Goal: Task Accomplishment & Management: Complete application form

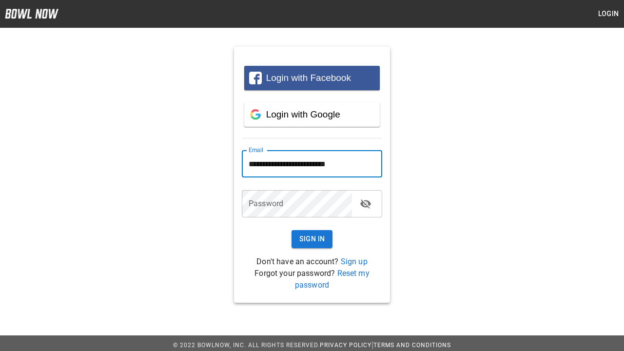
type input "**********"
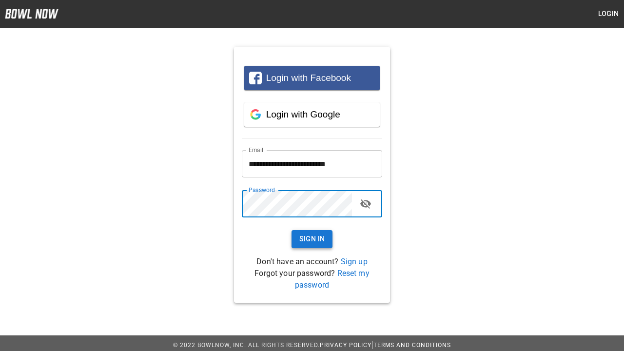
click at [312, 239] on button "Sign In" at bounding box center [312, 239] width 41 height 18
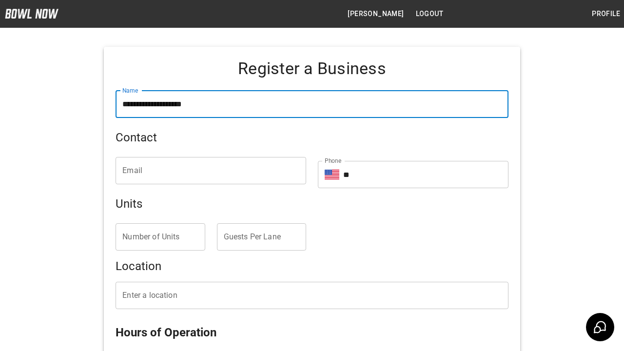
type input "**********"
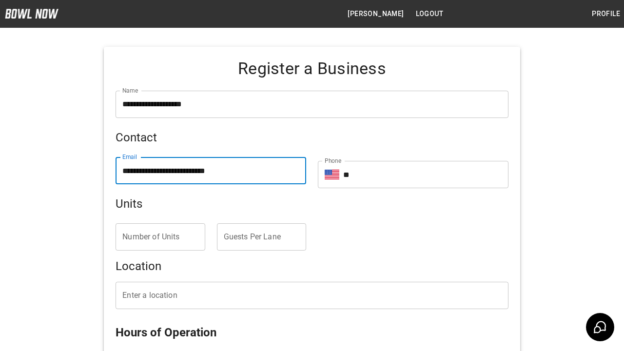
type input "**********"
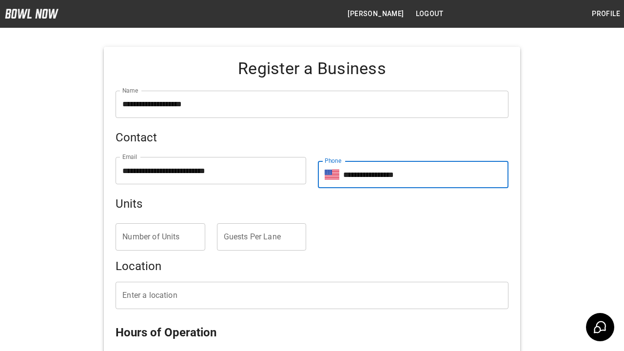
type input "**********"
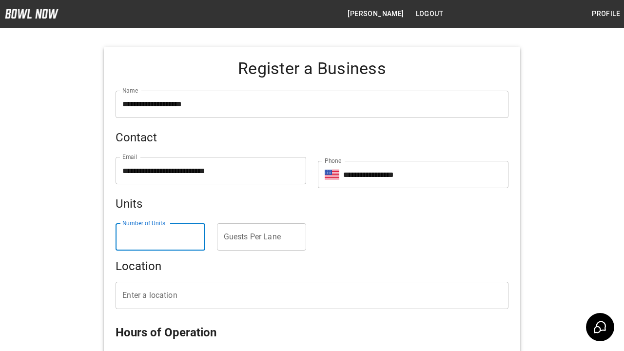
type input "*"
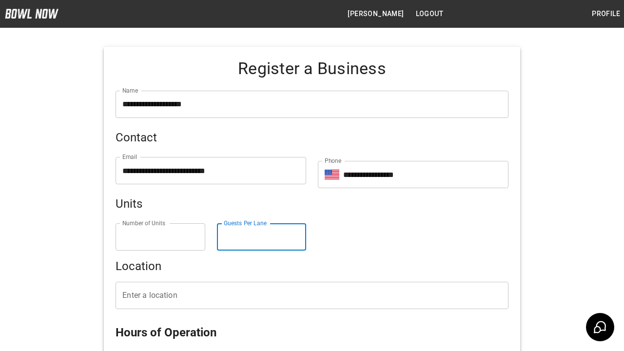
type input "*"
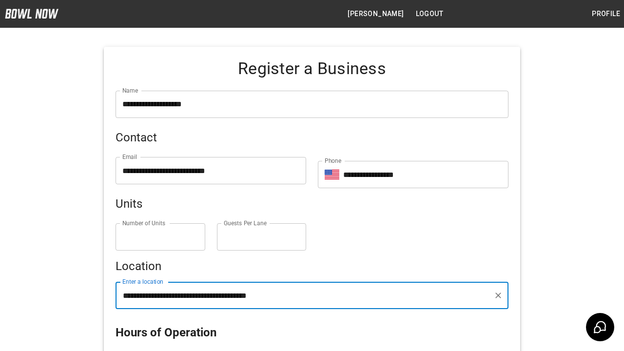
scroll to position [210, 0]
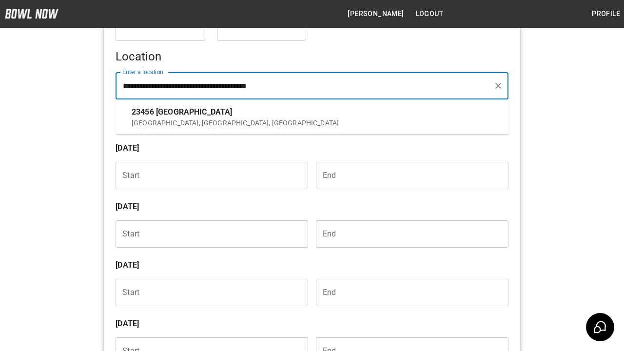
type input "**********"
click at [208, 176] on input "Choose time" at bounding box center [209, 175] width 186 height 27
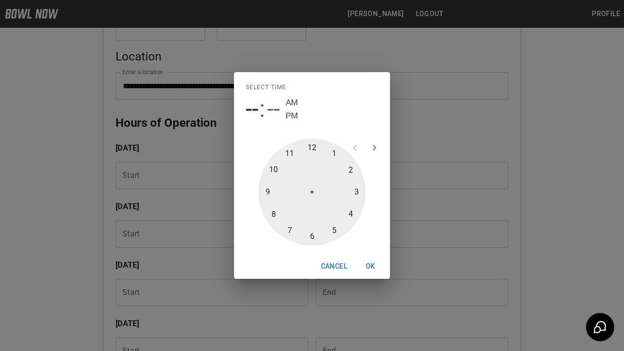
click at [252, 109] on span "--" at bounding box center [252, 109] width 13 height 27
click at [291, 155] on div at bounding box center [312, 192] width 107 height 107
type input "********"
click at [312, 149] on div at bounding box center [312, 192] width 107 height 107
click at [319, 102] on span "AM" at bounding box center [319, 102] width 12 height 13
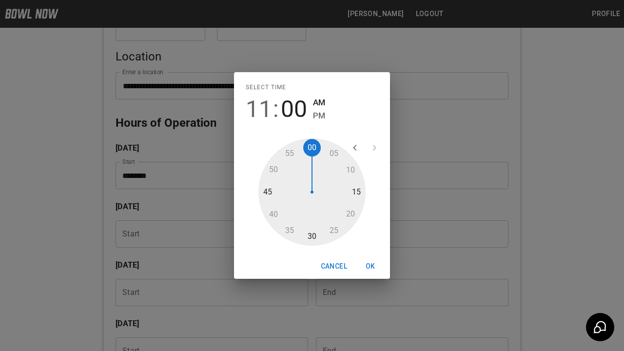
click at [371, 266] on button "OK" at bounding box center [370, 267] width 31 height 18
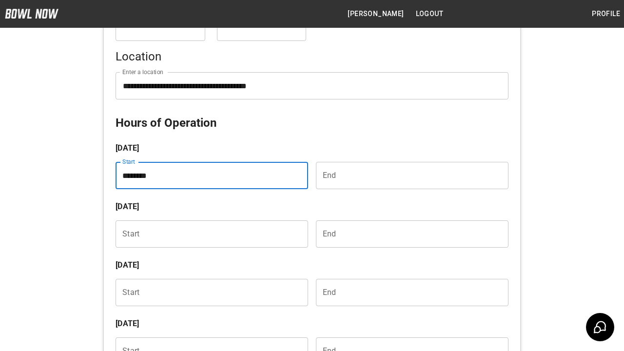
click at [409, 176] on input "Choose time" at bounding box center [409, 175] width 186 height 27
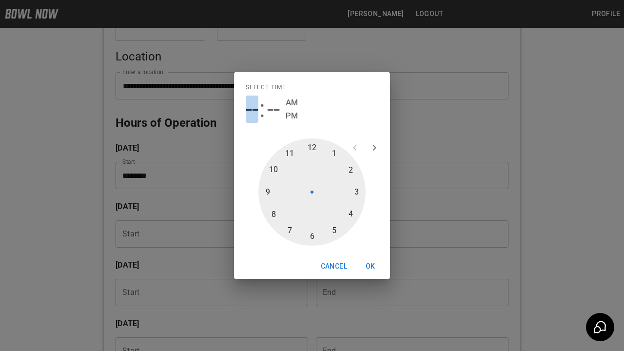
click at [252, 109] on span "--" at bounding box center [252, 109] width 13 height 27
click at [355, 192] on div at bounding box center [312, 192] width 107 height 107
click at [312, 235] on div at bounding box center [312, 192] width 107 height 107
click at [319, 116] on span "PM" at bounding box center [319, 115] width 12 height 13
type input "********"
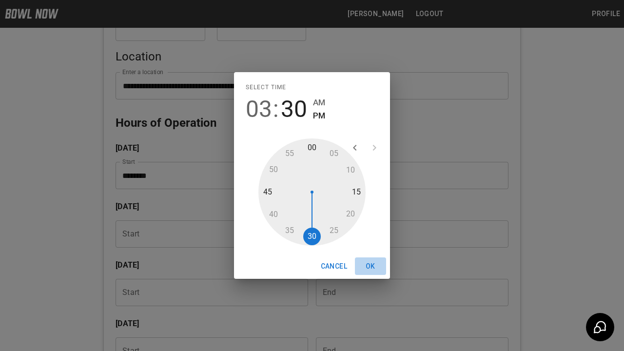
click at [371, 266] on button "OK" at bounding box center [370, 267] width 31 height 18
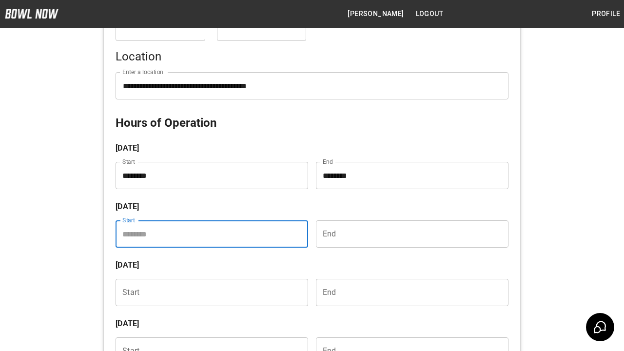
click at [208, 234] on input "Choose time" at bounding box center [209, 233] width 186 height 27
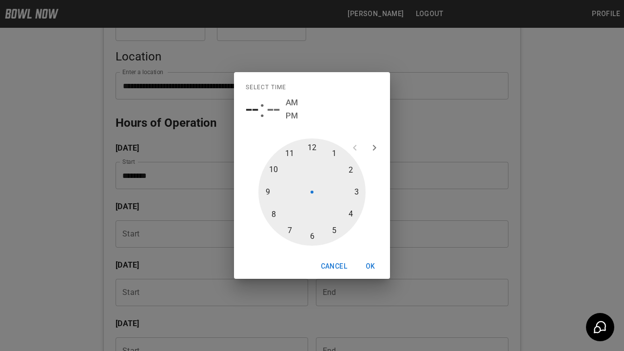
click at [252, 109] on span "--" at bounding box center [252, 109] width 13 height 27
click at [291, 155] on div at bounding box center [312, 192] width 107 height 107
type input "********"
click at [312, 149] on div at bounding box center [312, 192] width 107 height 107
click at [319, 102] on span "AM" at bounding box center [319, 102] width 12 height 13
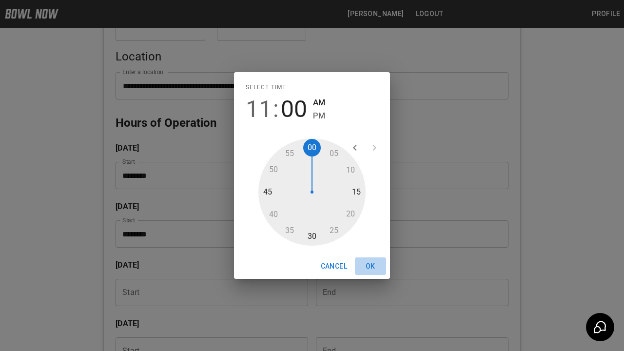
click at [371, 266] on button "OK" at bounding box center [370, 267] width 31 height 18
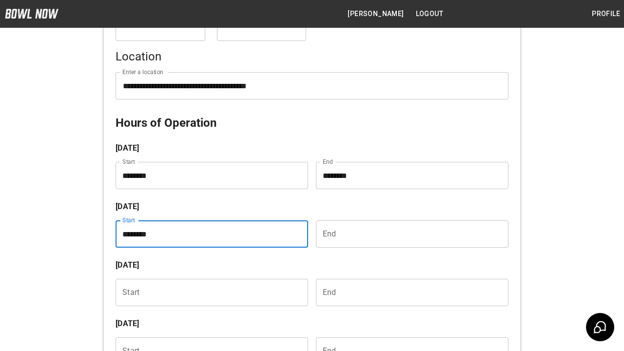
click at [409, 234] on input "Choose time" at bounding box center [409, 233] width 186 height 27
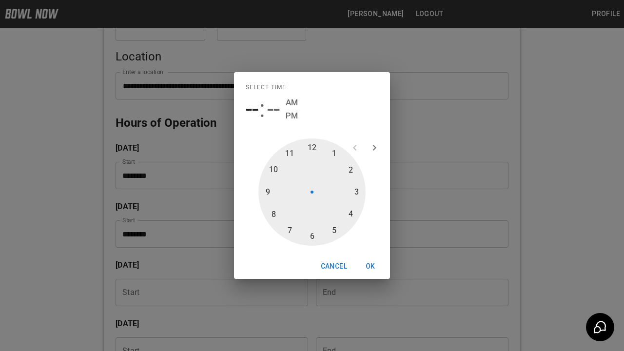
click at [252, 109] on span "--" at bounding box center [252, 109] width 13 height 27
click at [355, 192] on div at bounding box center [312, 192] width 107 height 107
click at [312, 235] on div at bounding box center [312, 192] width 107 height 107
click at [319, 116] on span "PM" at bounding box center [319, 115] width 12 height 13
type input "********"
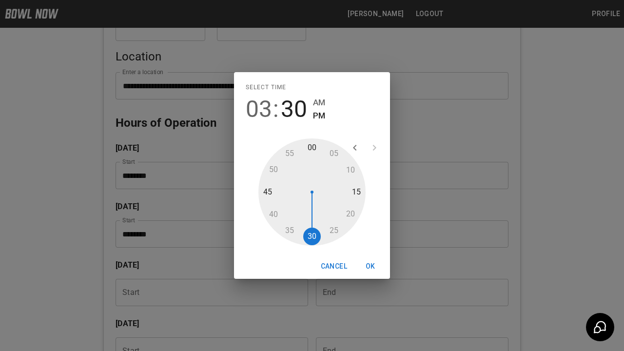
click at [371, 266] on button "OK" at bounding box center [370, 267] width 31 height 18
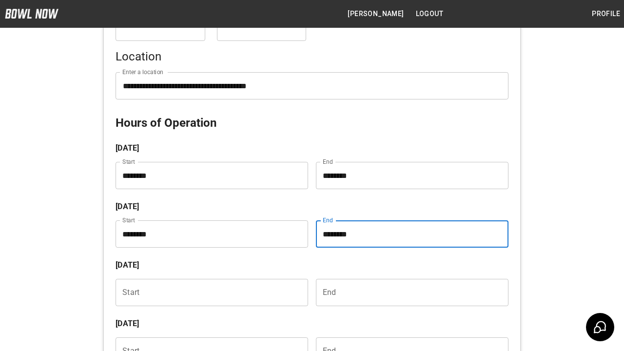
click at [208, 293] on input "Choose time" at bounding box center [209, 292] width 186 height 27
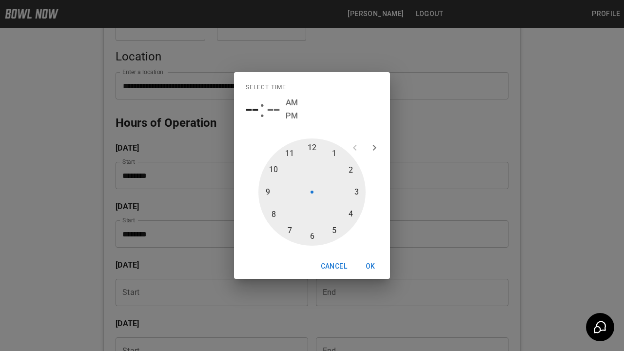
click at [252, 109] on span "--" at bounding box center [252, 109] width 13 height 27
click at [291, 155] on div at bounding box center [312, 192] width 107 height 107
type input "********"
click at [312, 149] on div at bounding box center [312, 192] width 107 height 107
click at [319, 102] on span "AM" at bounding box center [319, 102] width 12 height 13
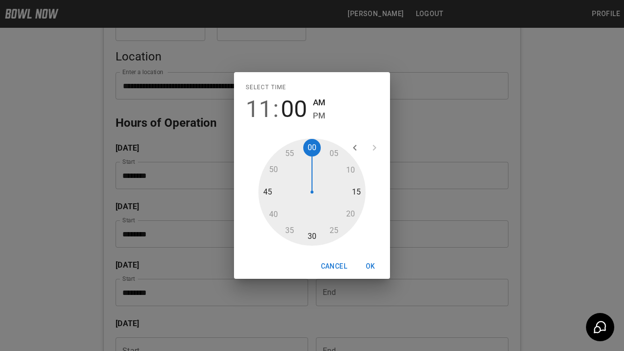
click at [371, 266] on button "OK" at bounding box center [370, 267] width 31 height 18
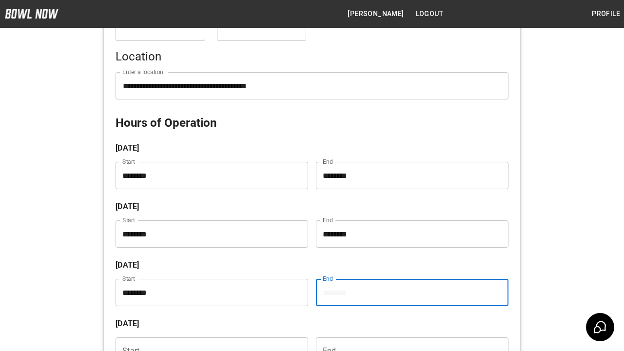
click at [409, 293] on input "Choose time" at bounding box center [409, 292] width 186 height 27
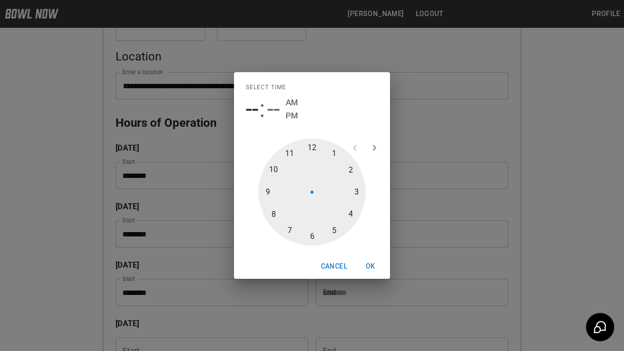
click at [252, 109] on span "--" at bounding box center [252, 109] width 13 height 27
click at [355, 192] on div at bounding box center [312, 192] width 107 height 107
click at [312, 235] on div at bounding box center [312, 192] width 107 height 107
click at [319, 116] on span "PM" at bounding box center [319, 115] width 12 height 13
type input "********"
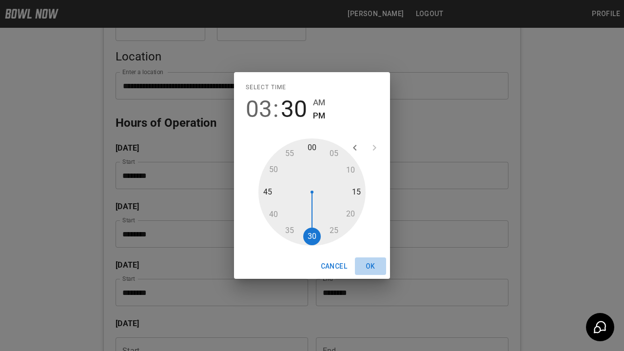
click at [371, 266] on button "OK" at bounding box center [370, 267] width 31 height 18
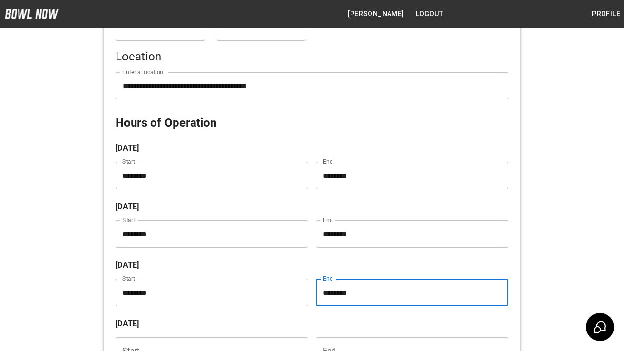
click at [208, 338] on input "Choose time" at bounding box center [209, 351] width 186 height 27
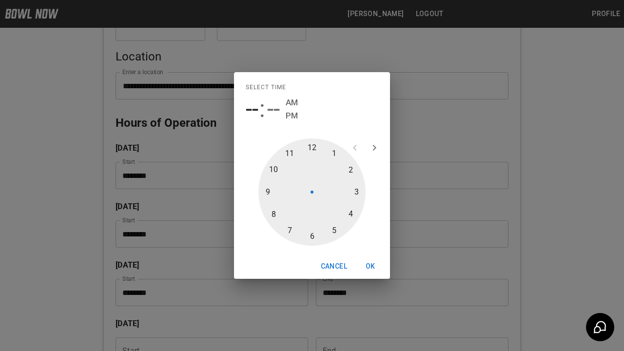
scroll to position [385, 0]
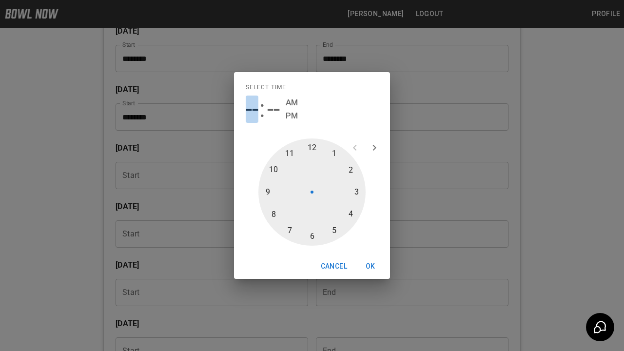
click at [252, 109] on span "--" at bounding box center [252, 109] width 13 height 27
click at [291, 155] on div at bounding box center [312, 192] width 107 height 107
click at [312, 149] on div at bounding box center [312, 192] width 107 height 107
type input "********"
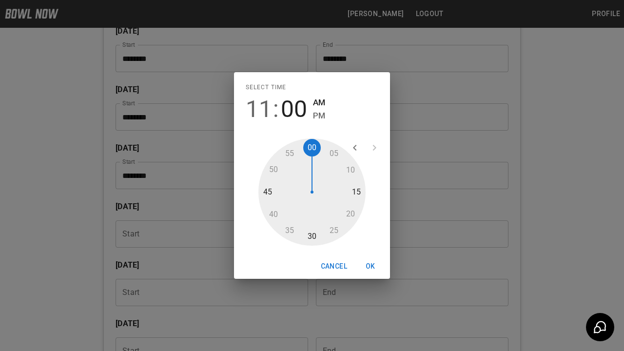
click at [319, 102] on span "AM" at bounding box center [319, 102] width 12 height 13
click at [371, 266] on button "OK" at bounding box center [370, 267] width 31 height 18
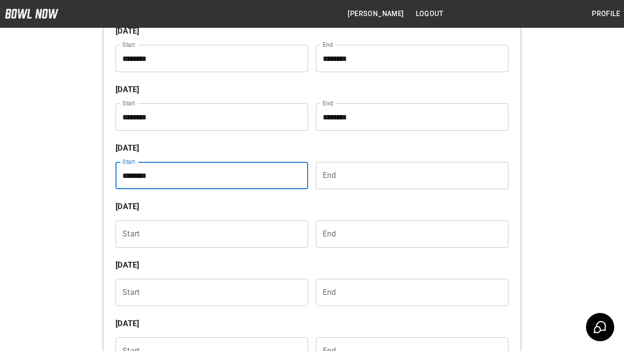
click at [409, 176] on input "Choose time" at bounding box center [409, 175] width 186 height 27
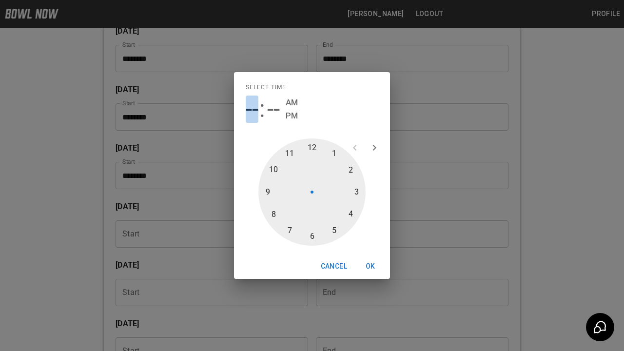
click at [252, 109] on span "--" at bounding box center [252, 109] width 13 height 27
click at [355, 192] on div at bounding box center [312, 192] width 107 height 107
click at [312, 235] on div at bounding box center [312, 192] width 107 height 107
click at [319, 116] on span "PM" at bounding box center [319, 115] width 12 height 13
type input "********"
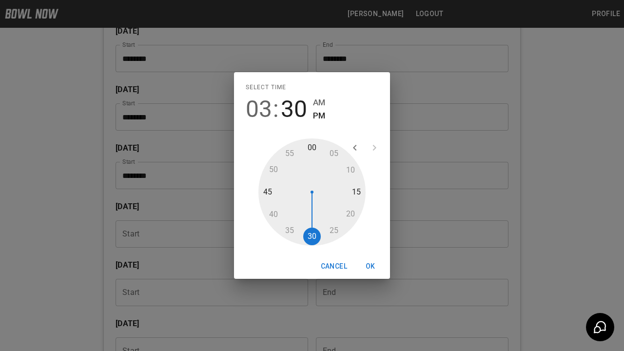
click at [371, 266] on button "OK" at bounding box center [370, 267] width 31 height 18
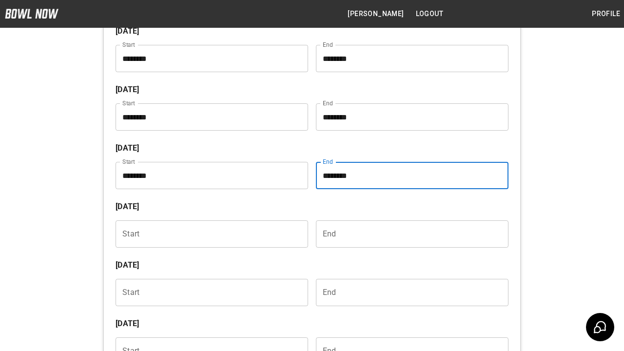
click at [208, 234] on input "Choose time" at bounding box center [209, 233] width 186 height 27
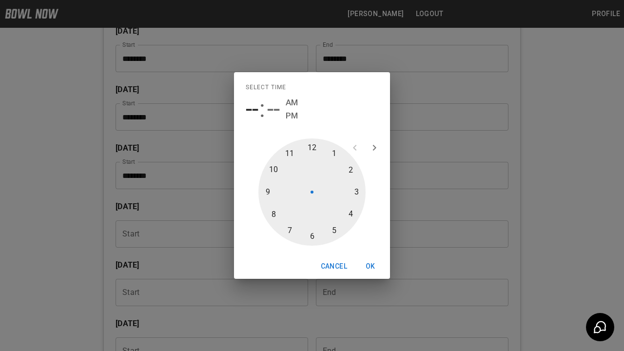
click at [252, 109] on span "--" at bounding box center [252, 109] width 13 height 27
click at [291, 155] on div at bounding box center [312, 192] width 107 height 107
type input "********"
click at [312, 149] on div at bounding box center [312, 192] width 107 height 107
click at [319, 102] on span "AM" at bounding box center [319, 102] width 12 height 13
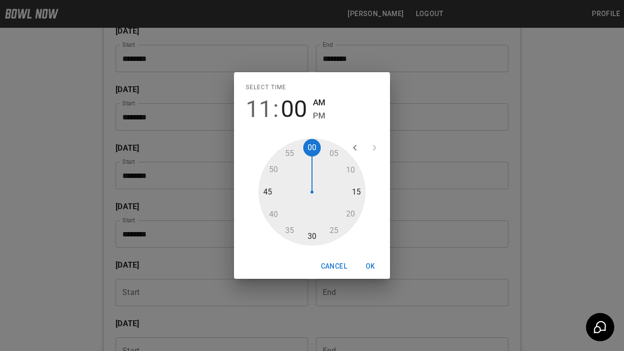
click at [371, 266] on button "OK" at bounding box center [370, 267] width 31 height 18
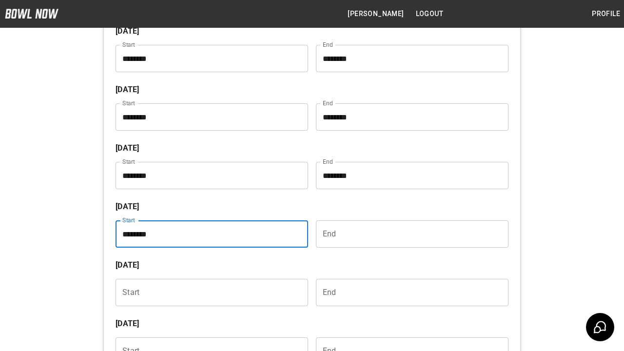
click at [409, 234] on input "Choose time" at bounding box center [409, 233] width 186 height 27
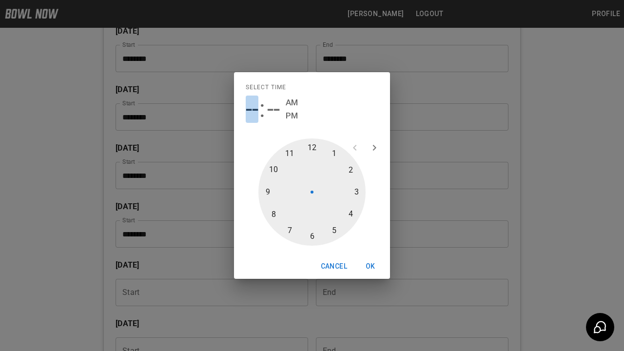
click at [252, 109] on span "--" at bounding box center [252, 109] width 13 height 27
click at [355, 192] on div at bounding box center [312, 192] width 107 height 107
click at [312, 235] on div at bounding box center [312, 192] width 107 height 107
click at [319, 116] on span "PM" at bounding box center [319, 115] width 12 height 13
type input "********"
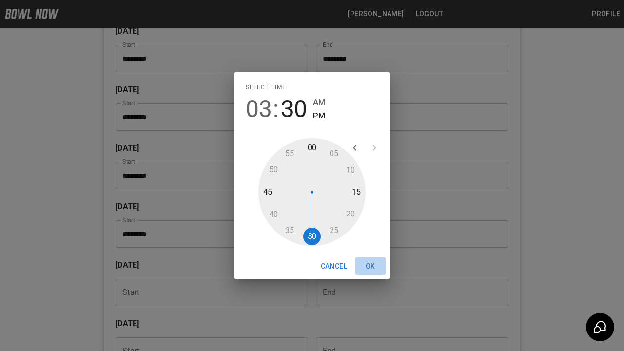
click at [371, 266] on button "OK" at bounding box center [370, 267] width 31 height 18
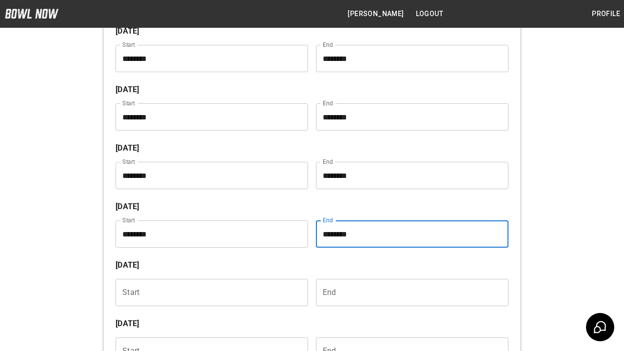
click at [208, 293] on input "Choose time" at bounding box center [209, 292] width 186 height 27
